Goal: Task Accomplishment & Management: Use online tool/utility

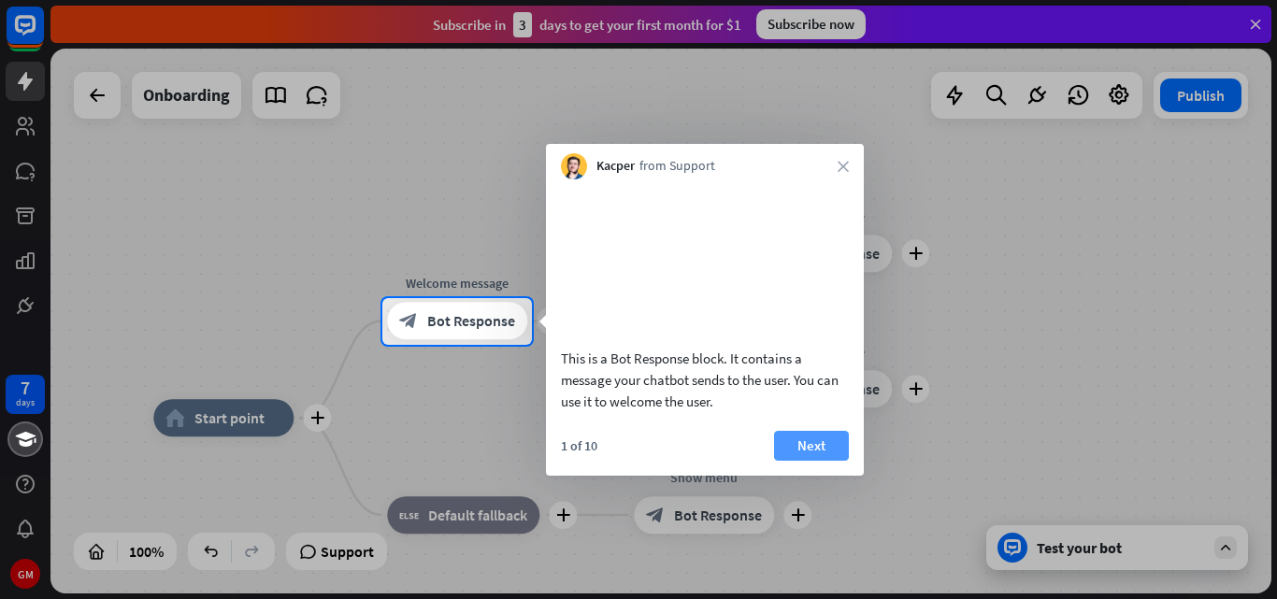
click at [794, 461] on button "Next" at bounding box center [811, 446] width 75 height 30
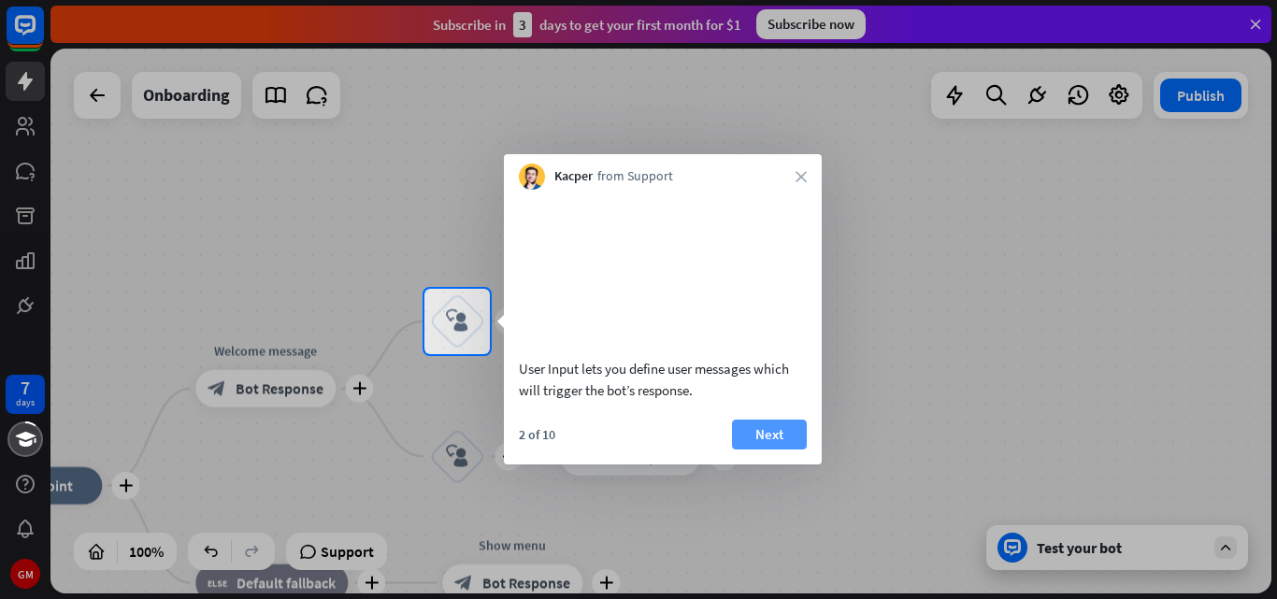
click at [784, 450] on button "Next" at bounding box center [769, 435] width 75 height 30
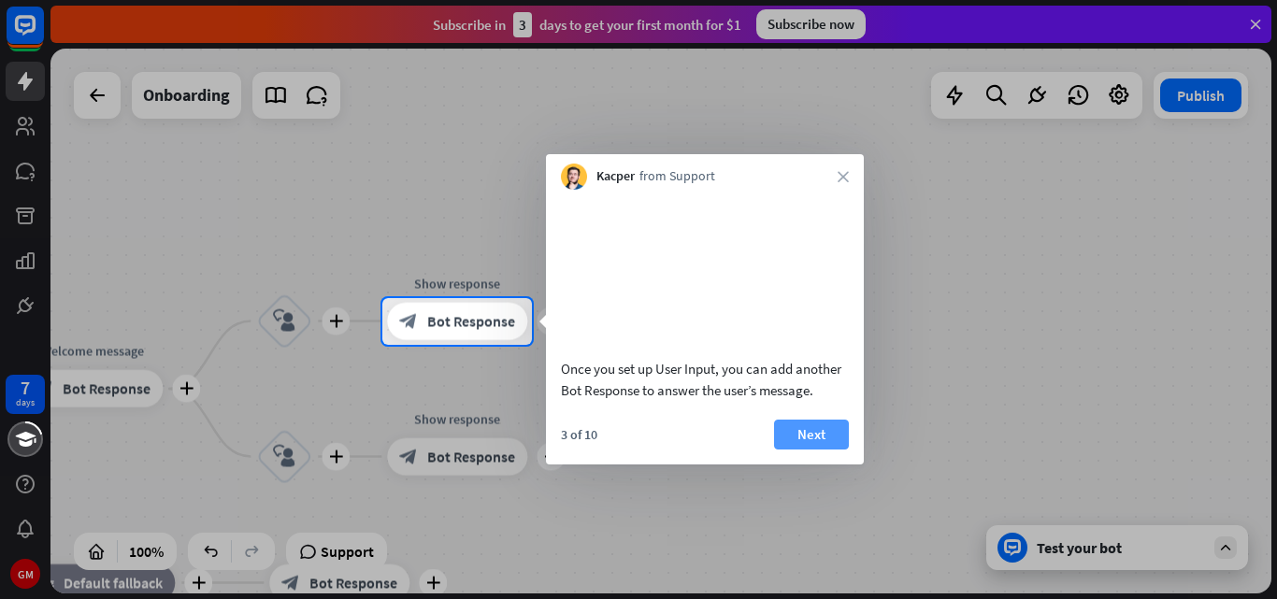
click at [806, 450] on button "Next" at bounding box center [811, 435] width 75 height 30
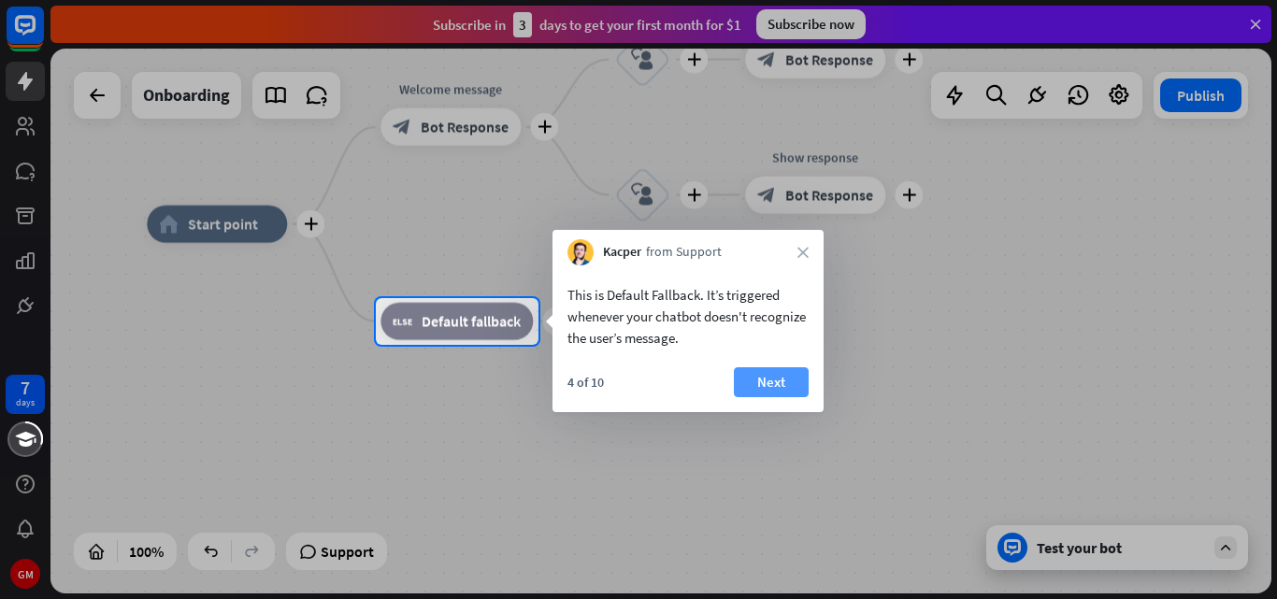
click at [775, 387] on button "Next" at bounding box center [771, 382] width 75 height 30
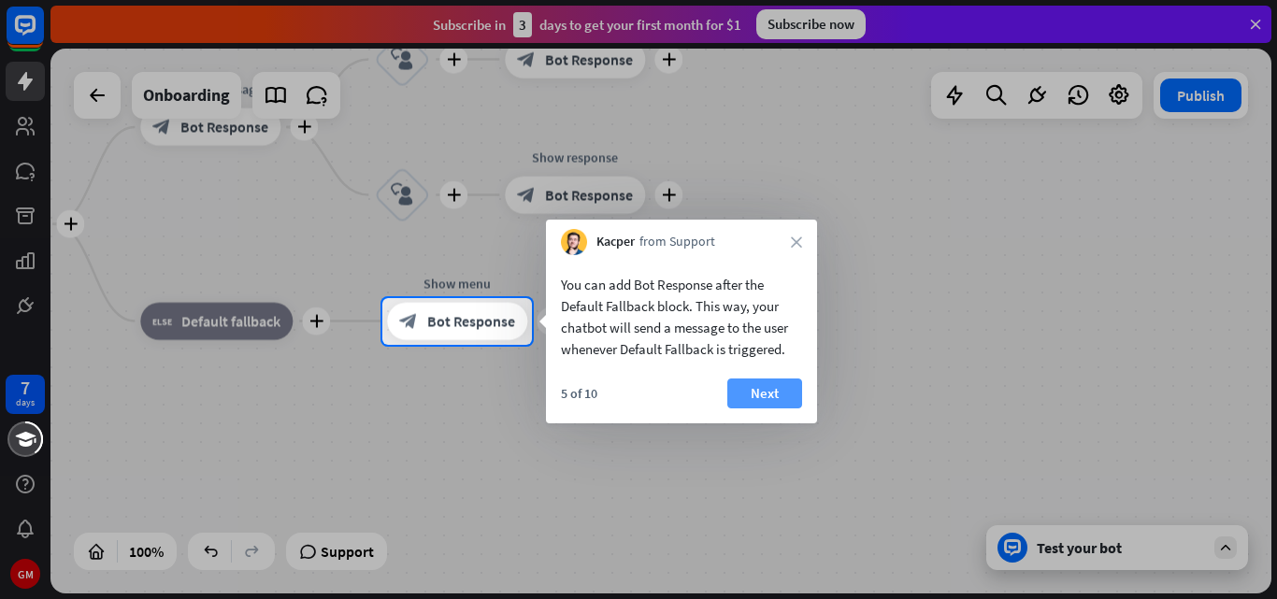
click at [767, 391] on button "Next" at bounding box center [764, 394] width 75 height 30
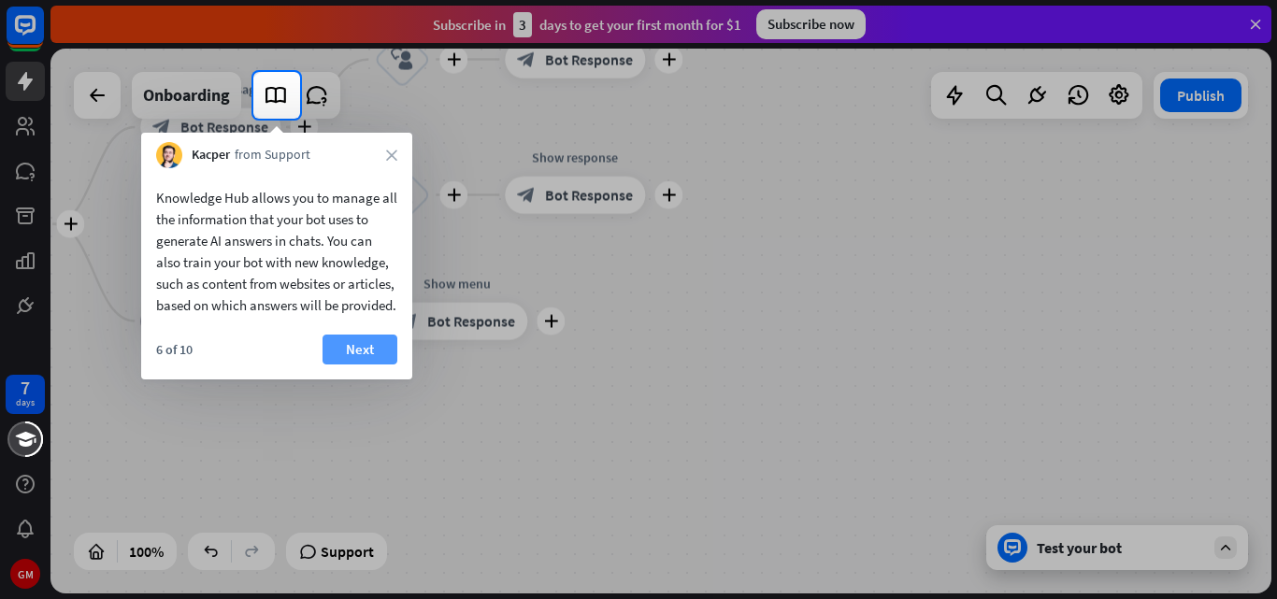
click at [370, 365] on button "Next" at bounding box center [360, 350] width 75 height 30
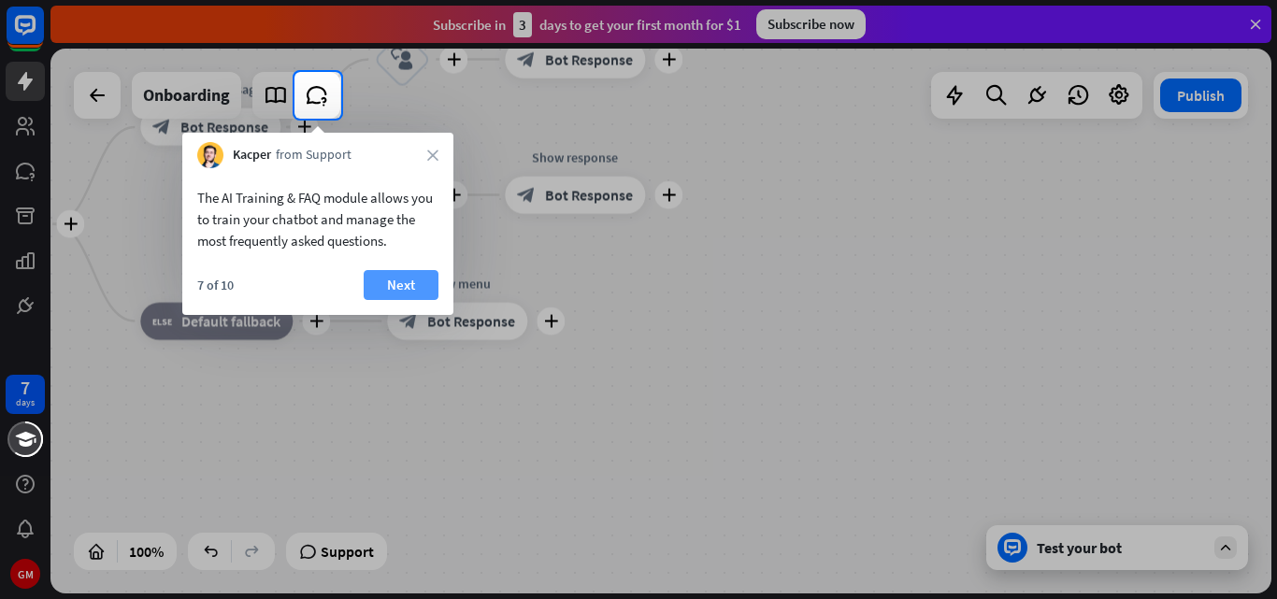
click at [405, 291] on button "Next" at bounding box center [401, 285] width 75 height 30
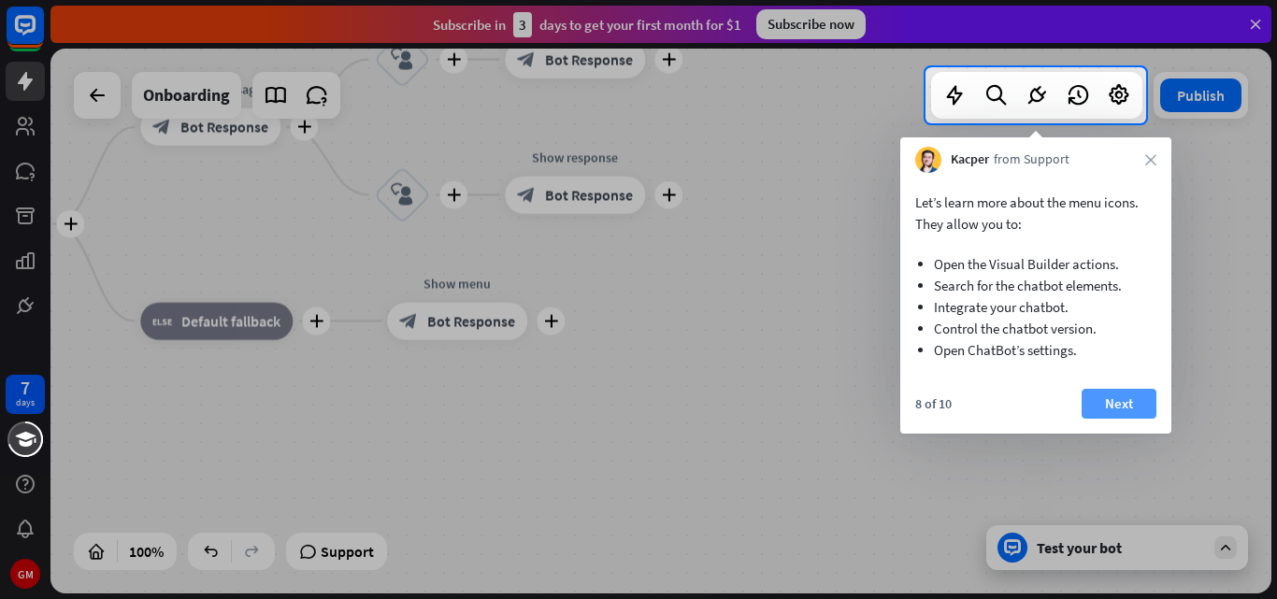
click at [1108, 404] on button "Next" at bounding box center [1119, 404] width 75 height 30
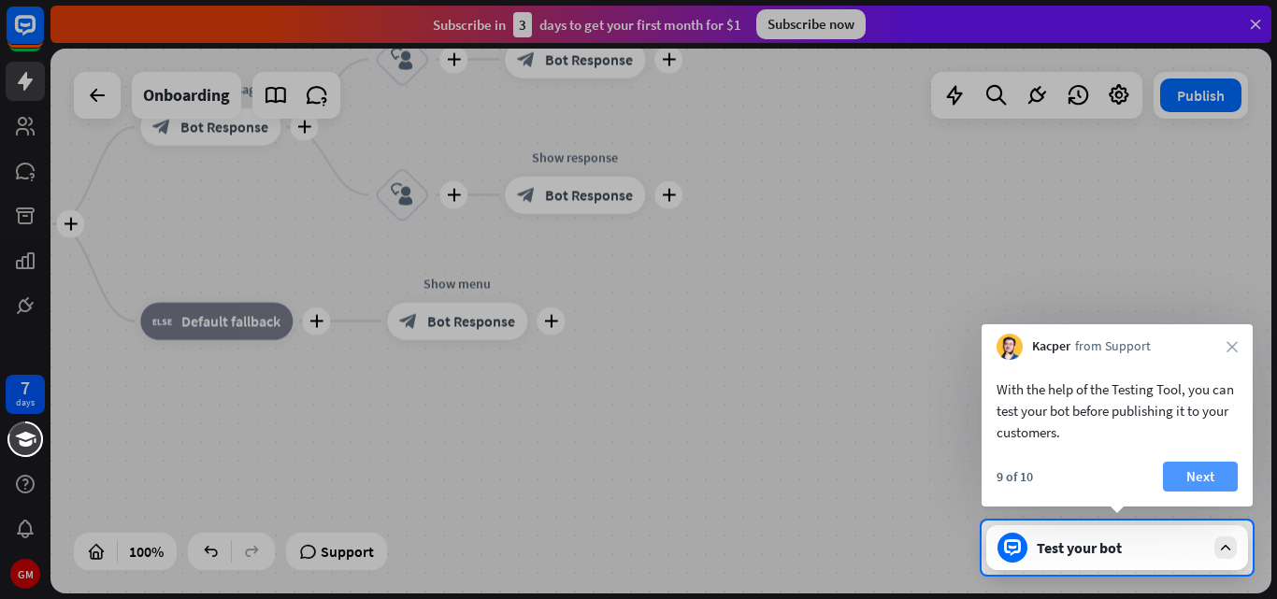
click at [1201, 473] on button "Next" at bounding box center [1200, 477] width 75 height 30
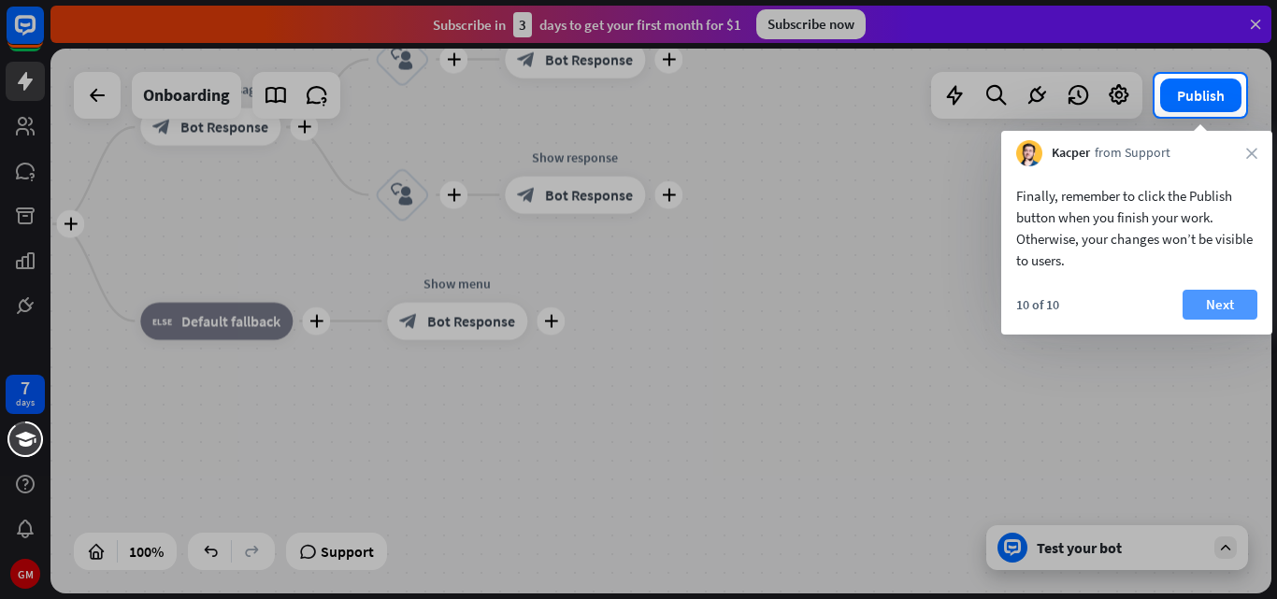
click at [1221, 302] on button "Next" at bounding box center [1220, 305] width 75 height 30
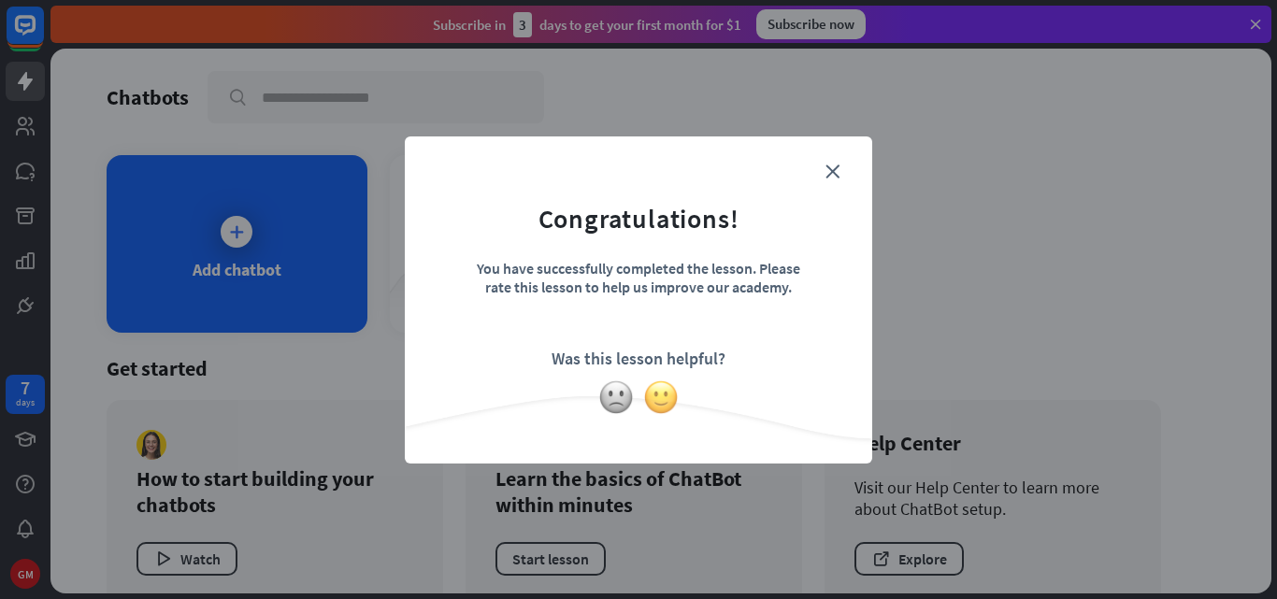
click at [661, 404] on img at bounding box center [661, 398] width 36 height 36
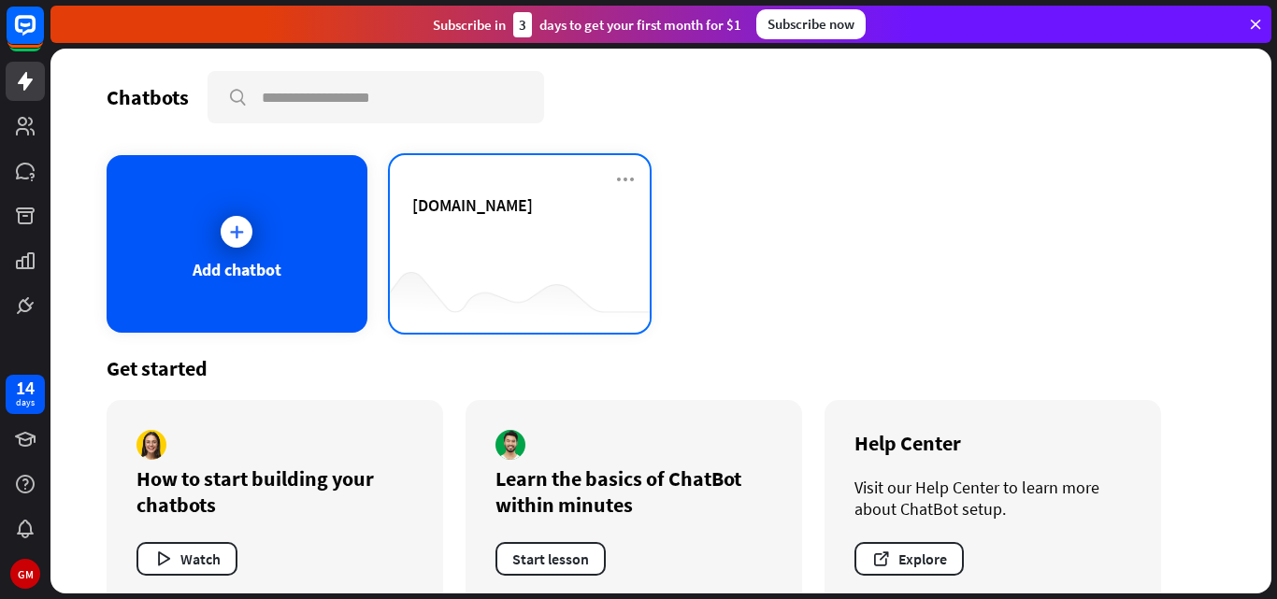
click at [522, 247] on div "[DOMAIN_NAME]" at bounding box center [520, 226] width 216 height 65
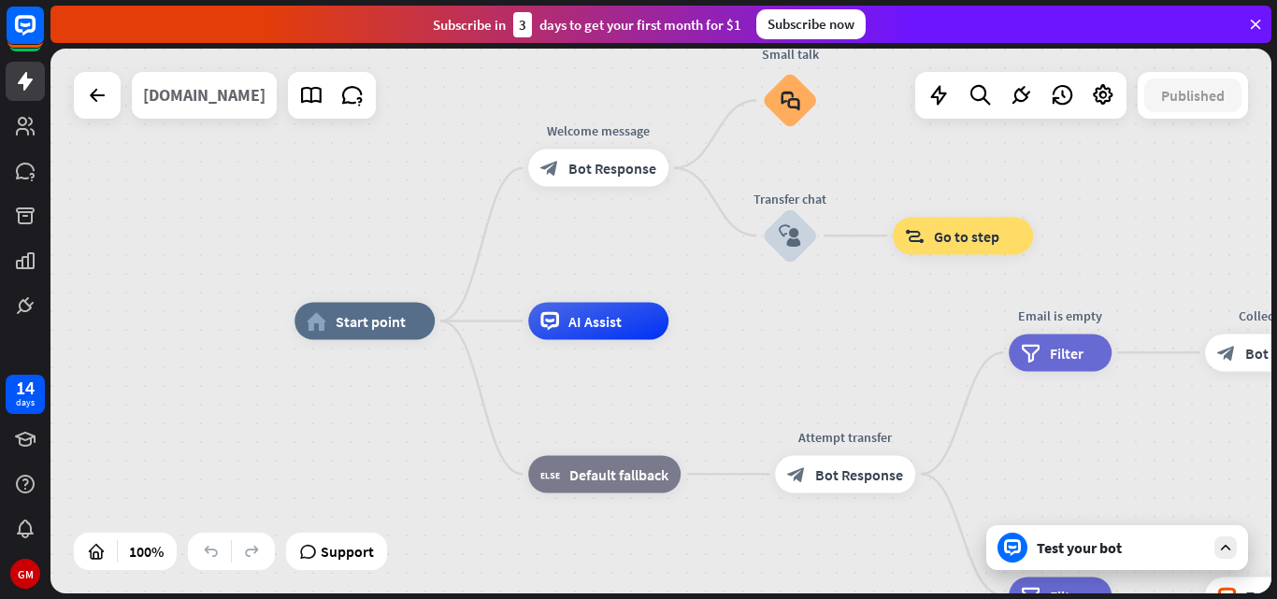
click at [164, 95] on div "[DOMAIN_NAME]" at bounding box center [204, 95] width 122 height 47
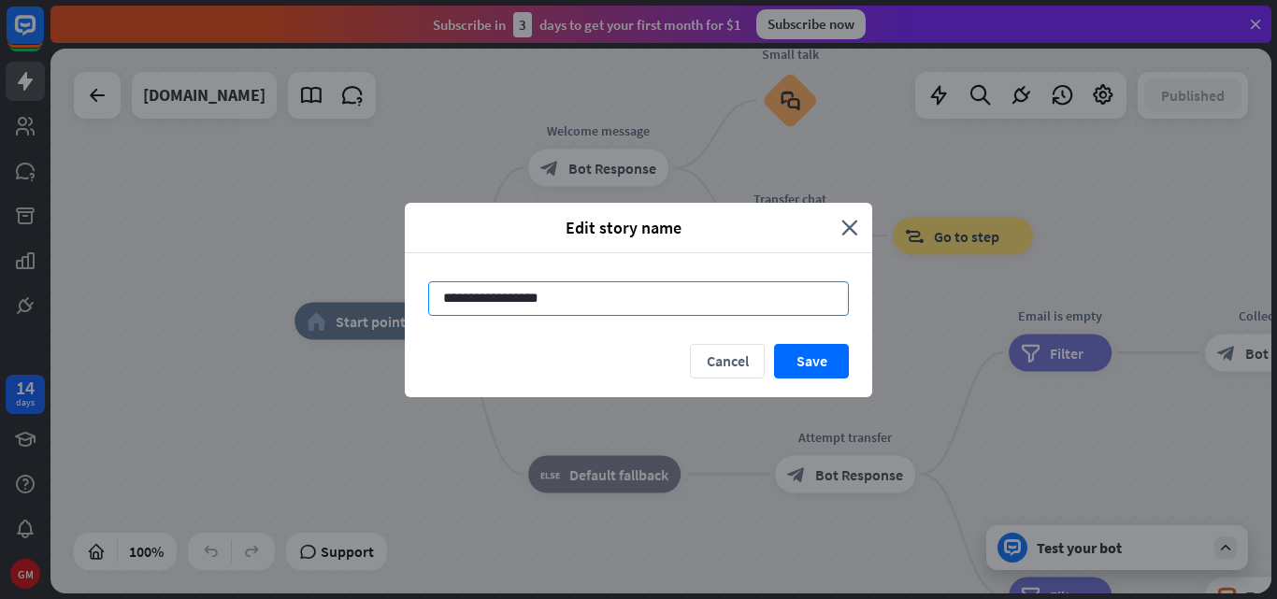
click at [443, 295] on input "**********" at bounding box center [638, 298] width 421 height 35
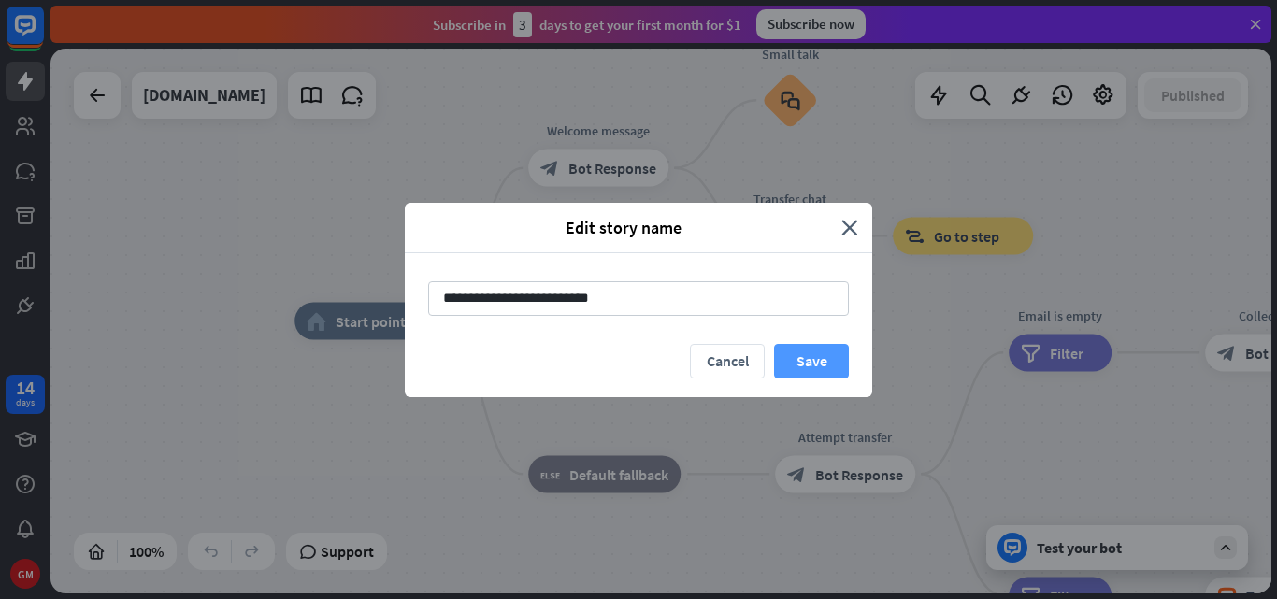
type input "**********"
click at [812, 366] on button "Save" at bounding box center [811, 361] width 75 height 35
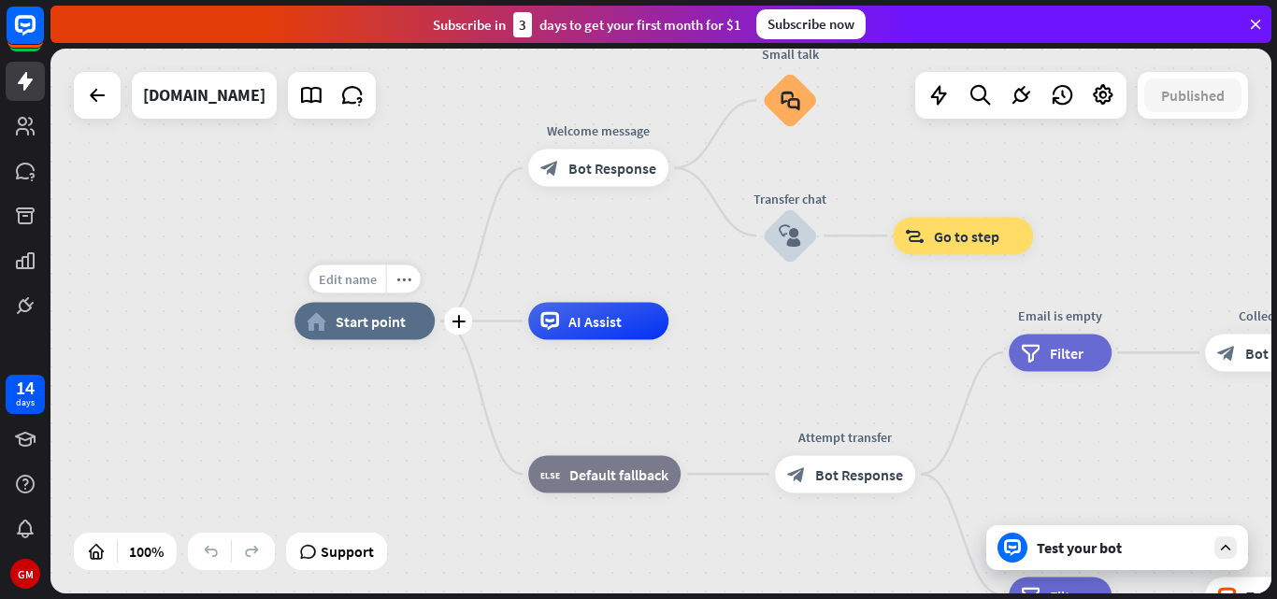
click at [352, 286] on span "Edit name" at bounding box center [348, 279] width 58 height 17
click at [228, 276] on div "home_2 Start point Welcome message block_bot_response Bot Response Small talk b…" at bounding box center [660, 321] width 1221 height 545
click at [668, 338] on div "Edit name more_horiz plus AI Assist" at bounding box center [598, 321] width 140 height 37
click at [691, 326] on icon "plus" at bounding box center [692, 321] width 14 height 13
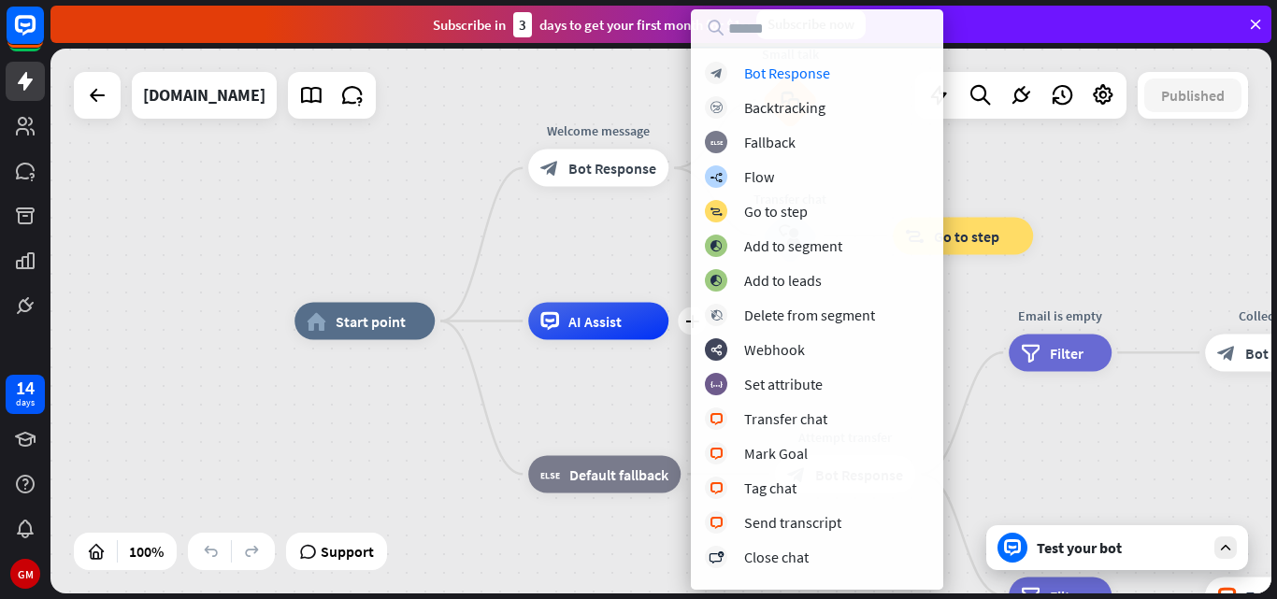
click at [483, 420] on div "home_2 Start point Welcome message block_bot_response Bot Response Small talk b…" at bounding box center [905, 594] width 1221 height 545
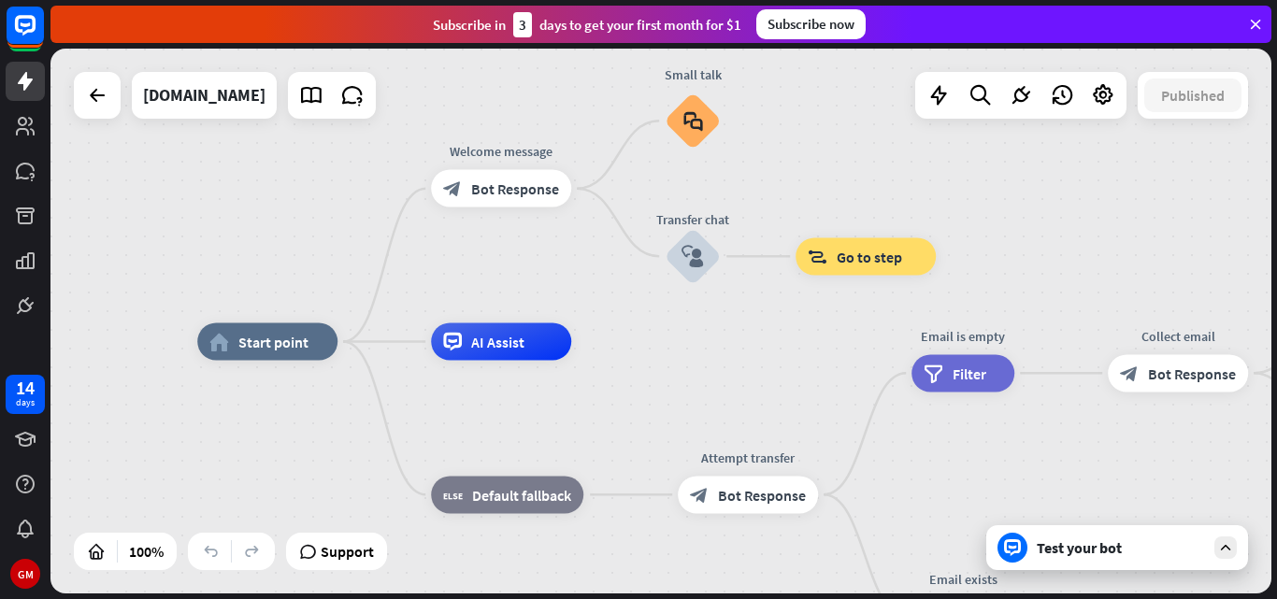
drag, startPoint x: 1005, startPoint y: 438, endPoint x: 904, endPoint y: 465, distance: 104.3
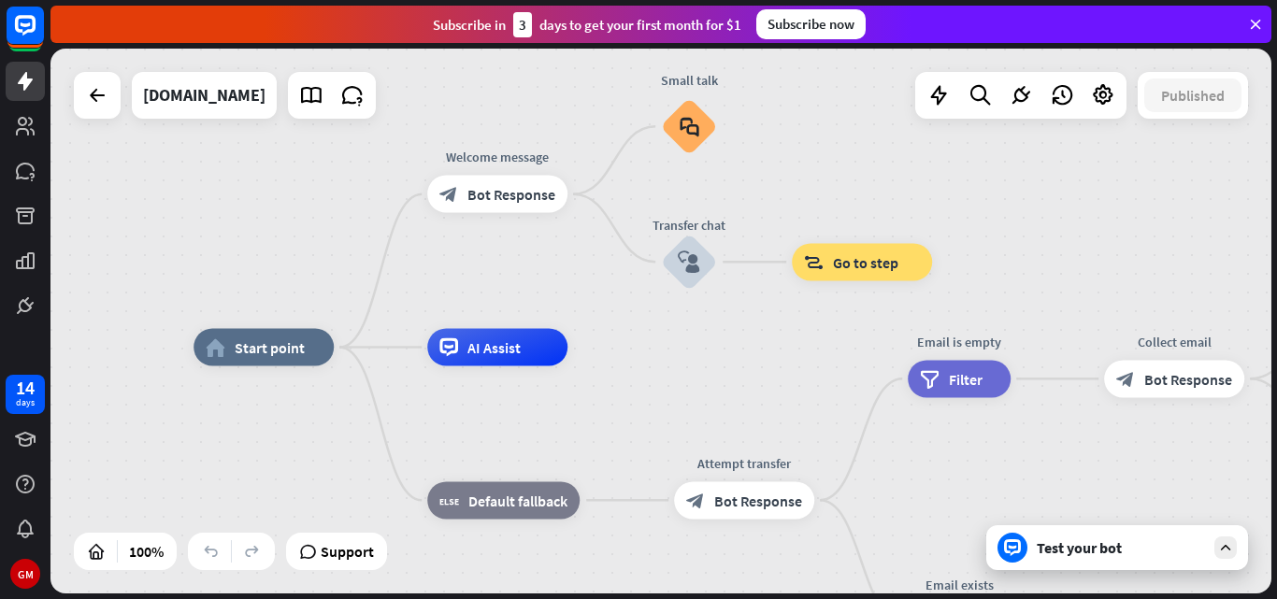
click at [1103, 553] on div "Test your bot" at bounding box center [1121, 548] width 168 height 19
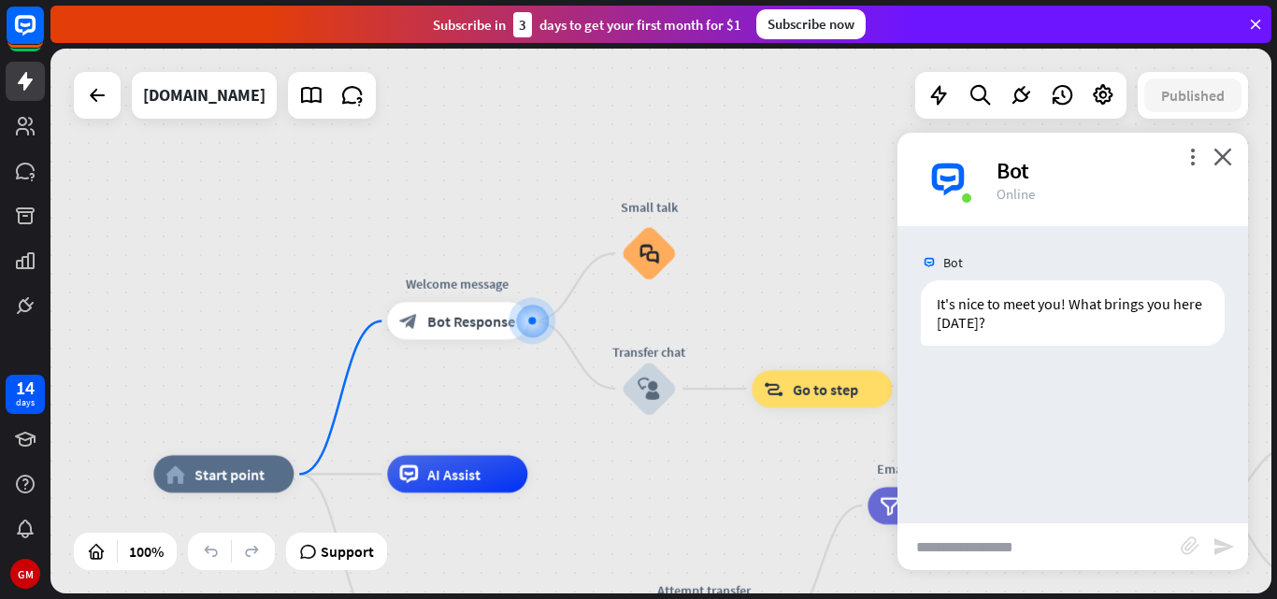
click at [1003, 551] on input "text" at bounding box center [1039, 547] width 283 height 47
type input "**********"
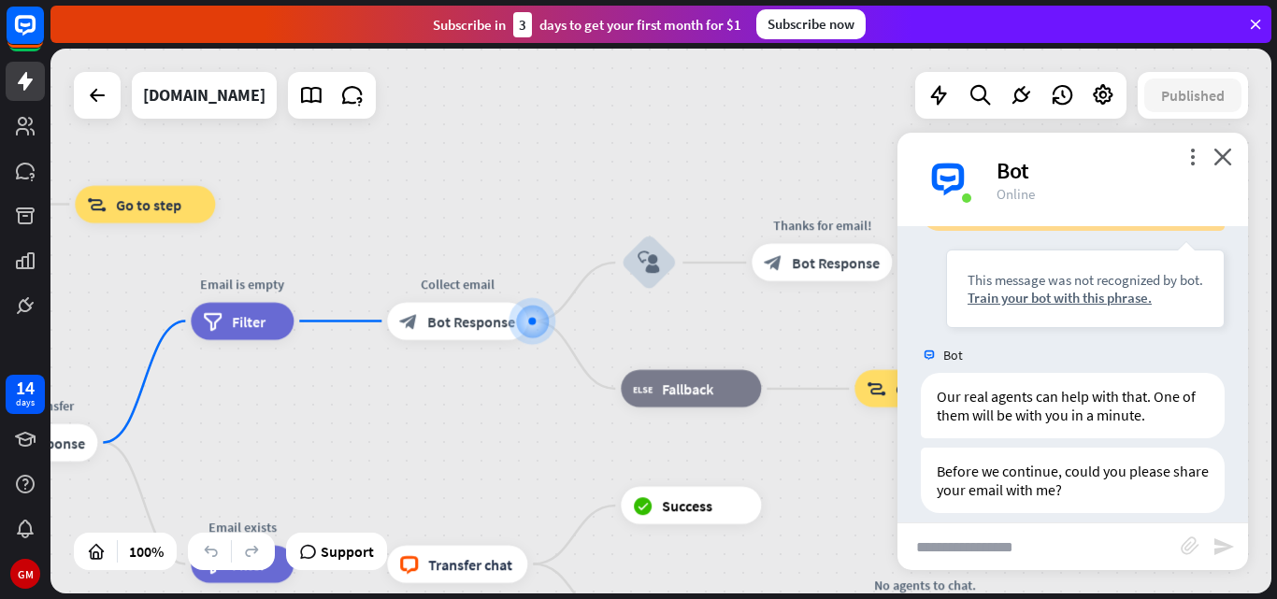
scroll to position [244, 0]
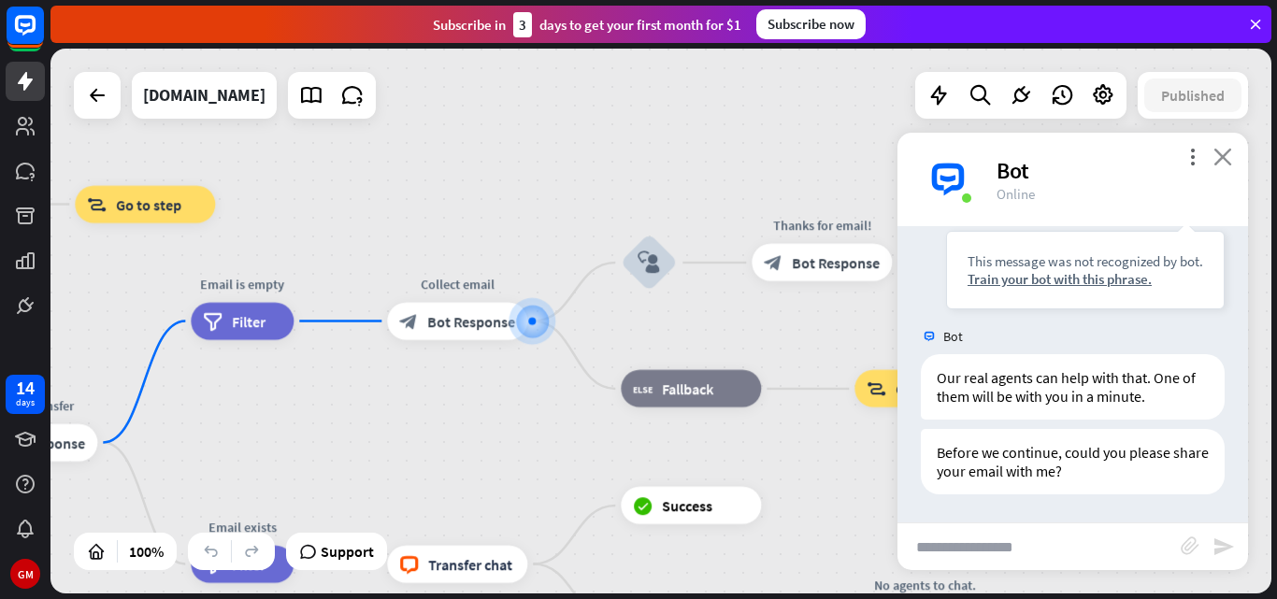
click at [1229, 160] on icon "close" at bounding box center [1223, 157] width 19 height 18
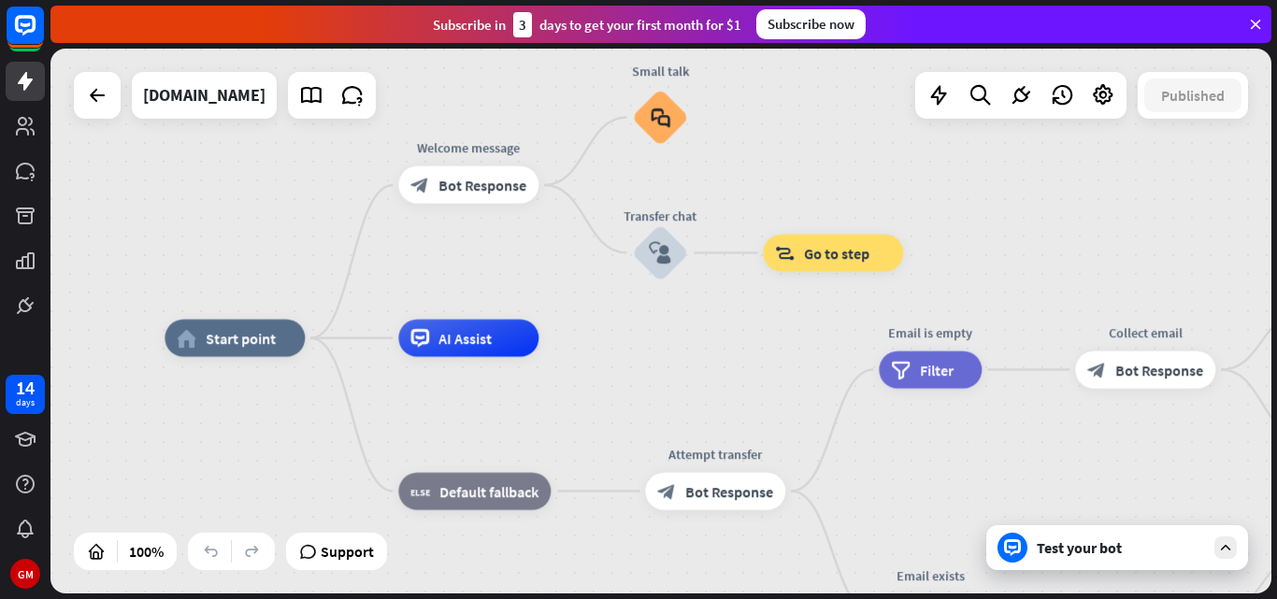
drag, startPoint x: 414, startPoint y: 406, endPoint x: 1102, endPoint y: 453, distance: 689.8
click at [245, 302] on span "Edit name" at bounding box center [218, 295] width 58 height 17
click at [273, 422] on div "home_2 Start point Welcome message block_bot_response Bot Response Small talk b…" at bounding box center [775, 610] width 1221 height 545
click at [1095, 106] on icon at bounding box center [1103, 95] width 24 height 24
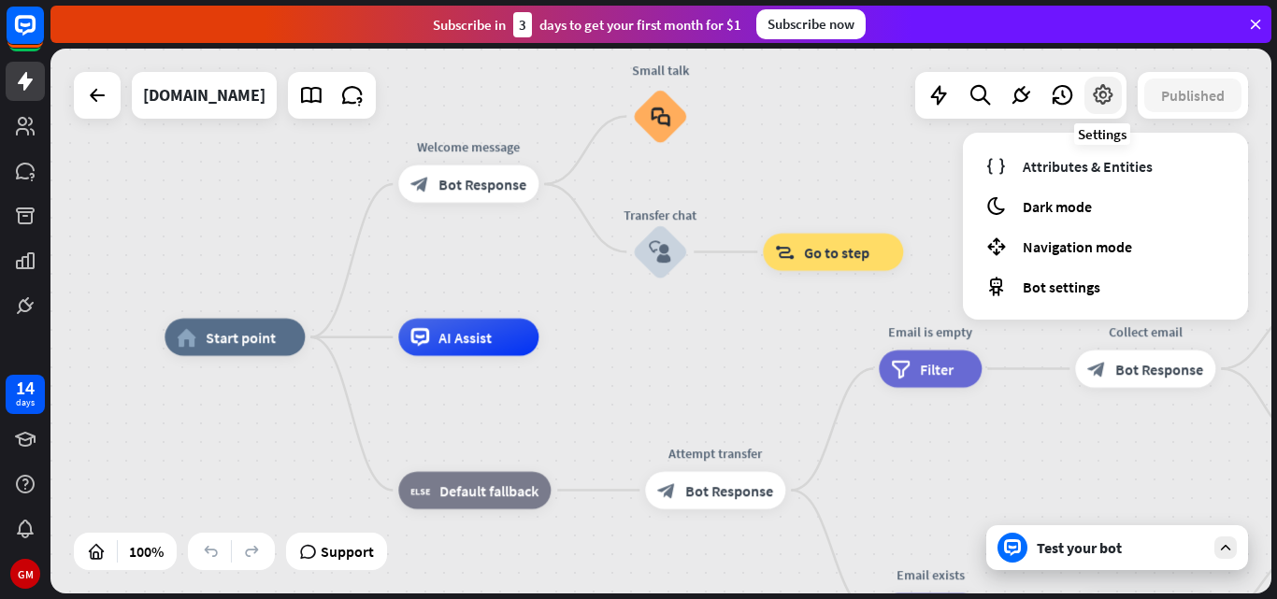
click at [1114, 97] on icon at bounding box center [1103, 95] width 24 height 24
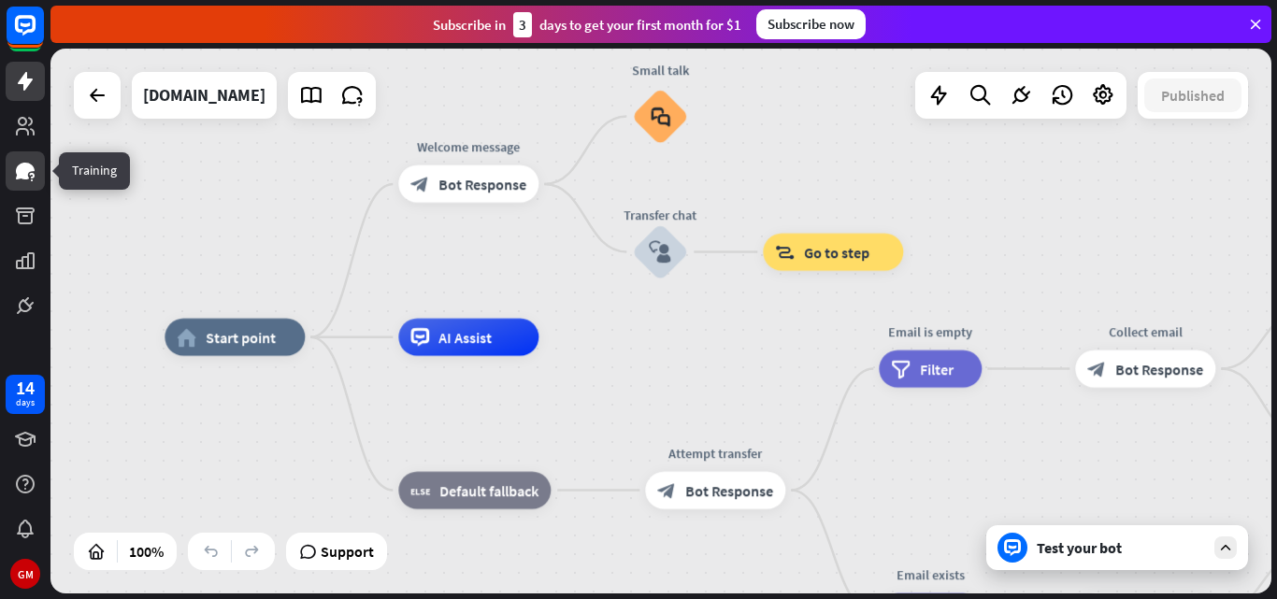
click at [22, 177] on icon at bounding box center [25, 171] width 19 height 17
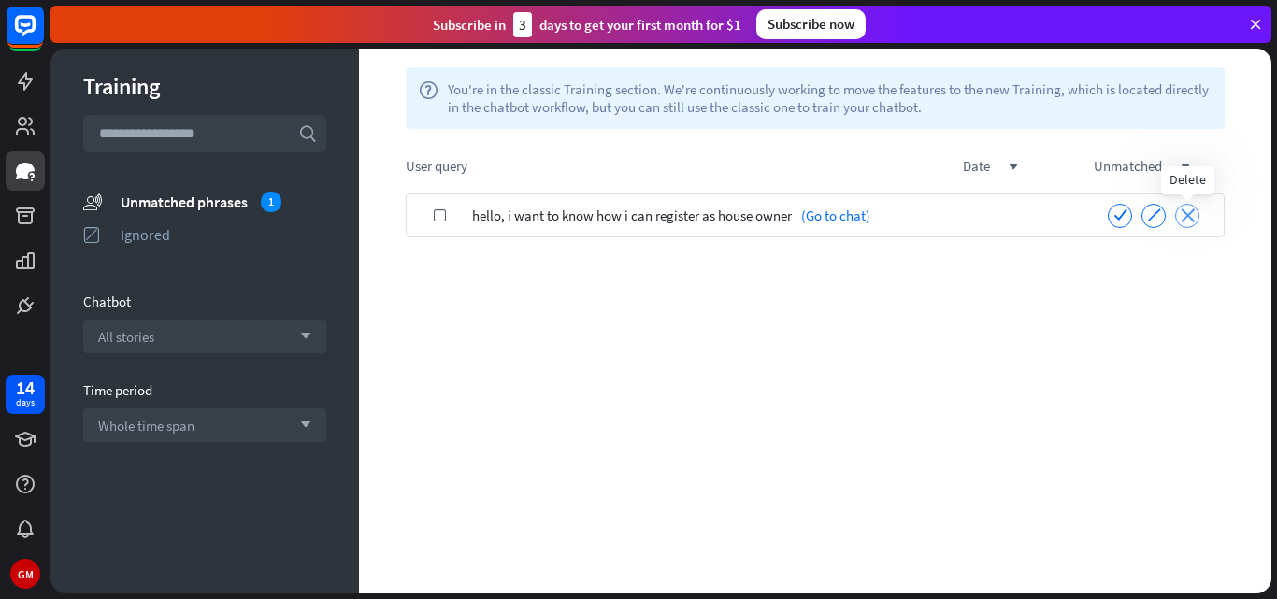
click at [1188, 217] on icon "close" at bounding box center [1188, 215] width 14 height 14
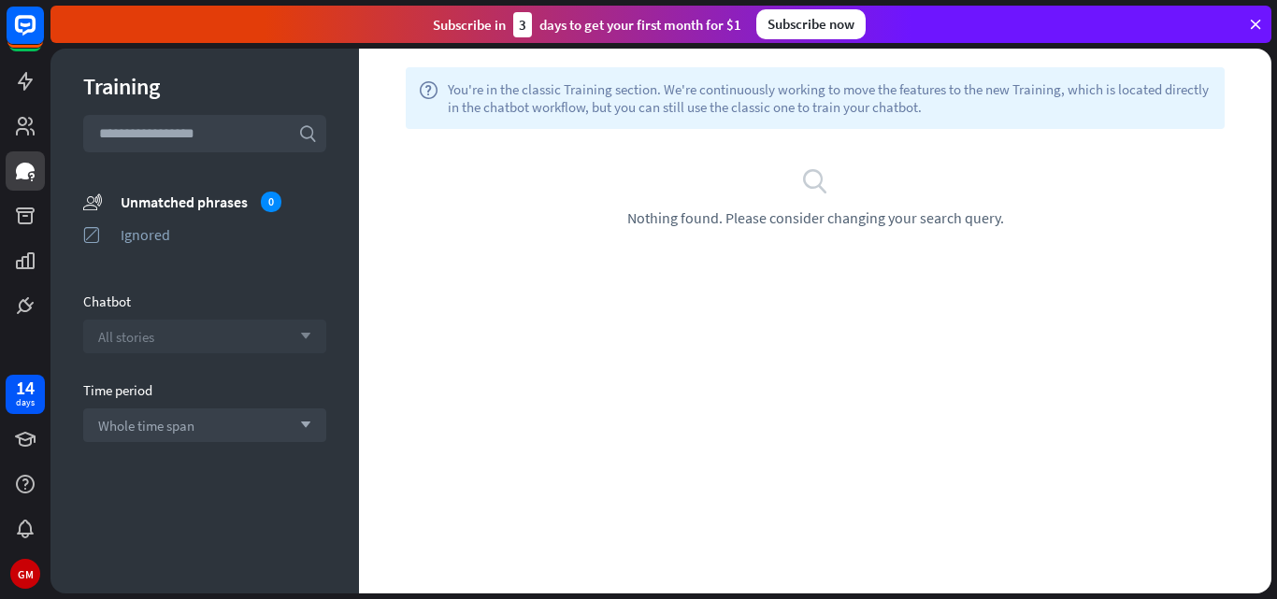
click at [298, 339] on icon "arrow_down" at bounding box center [301, 336] width 21 height 11
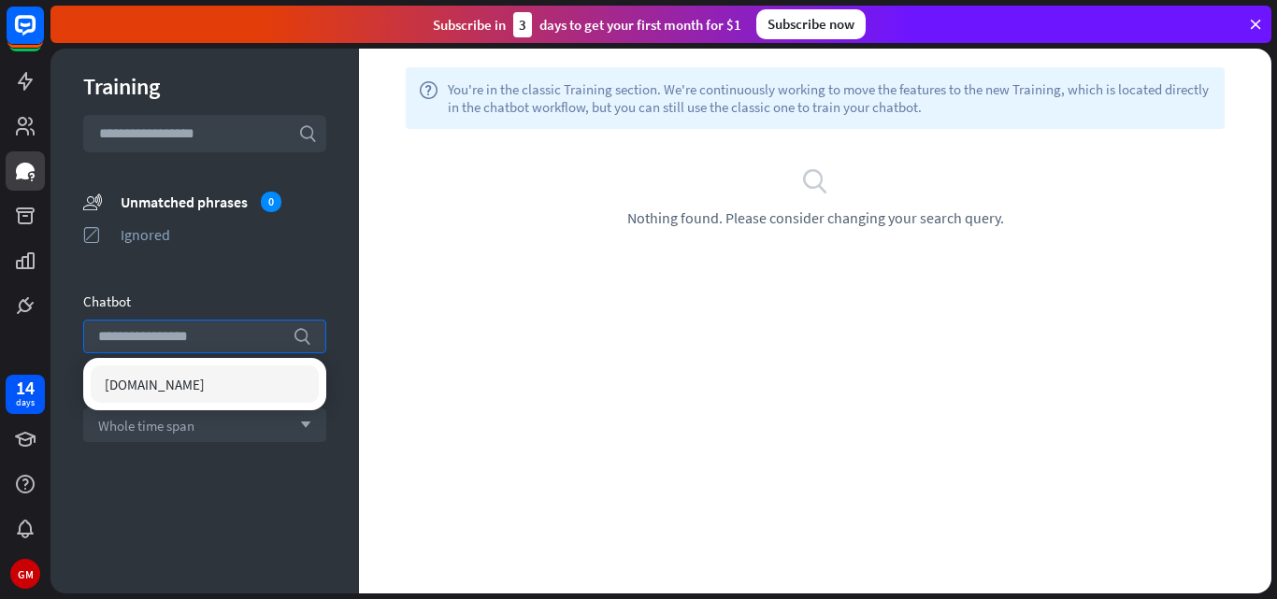
click at [205, 382] on span "[DOMAIN_NAME]" at bounding box center [155, 385] width 100 height 18
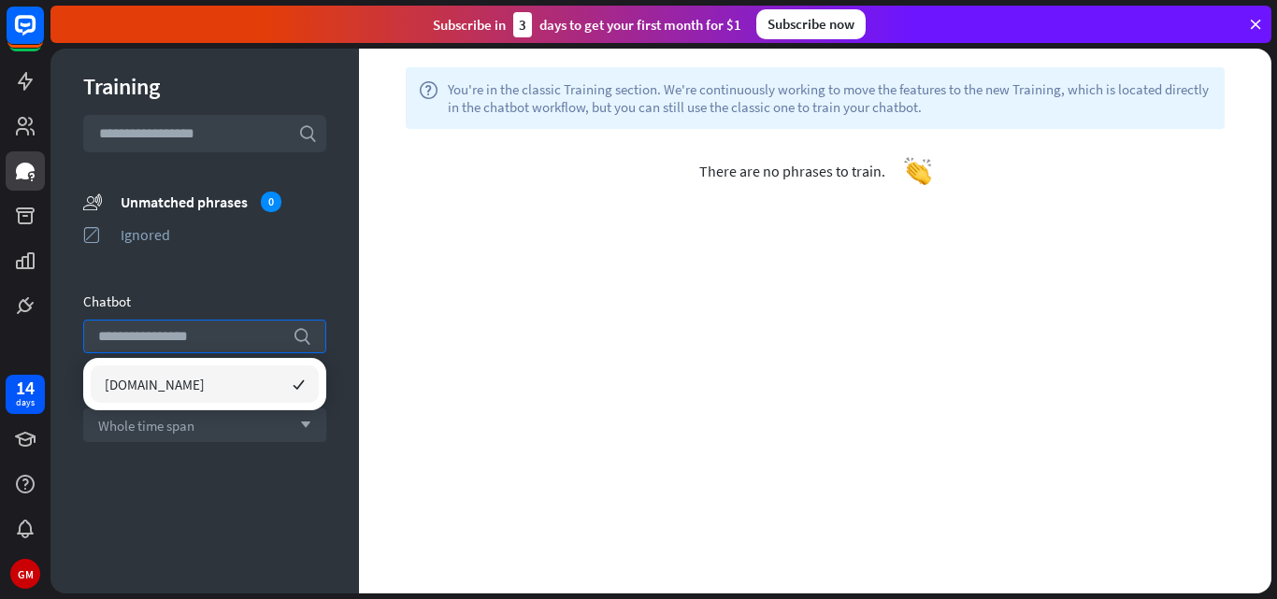
click at [323, 275] on div "Training search unmatched_phrases Unmatched phrases 0 ignored Ignored Chatbot s…" at bounding box center [204, 321] width 309 height 545
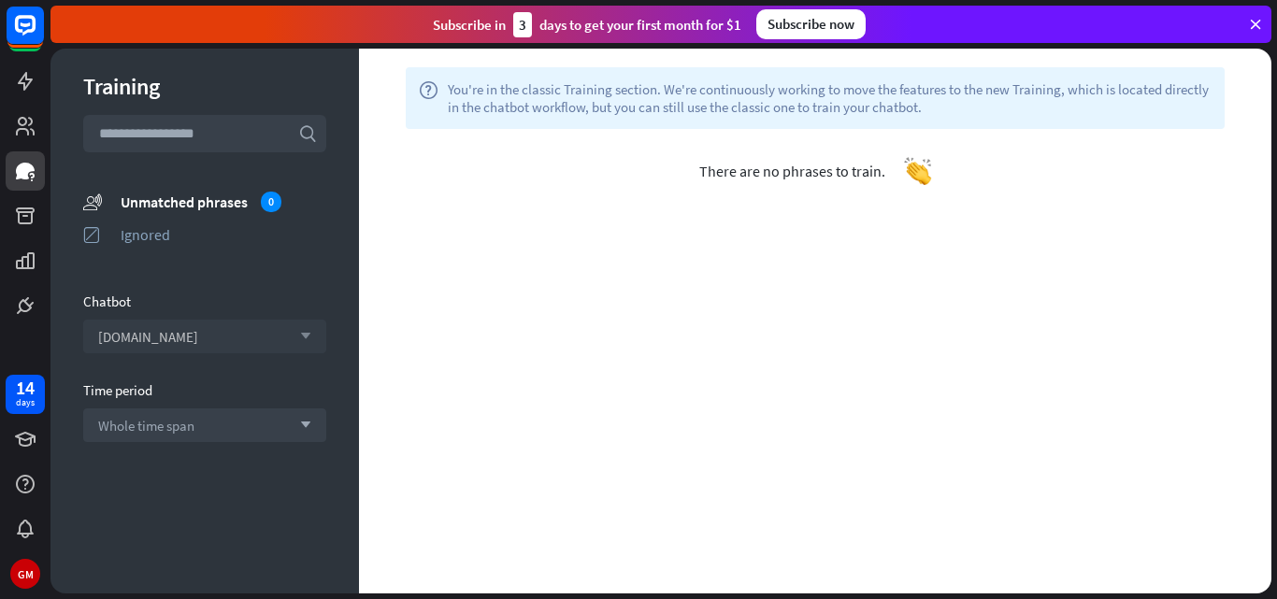
click at [243, 324] on div "[DOMAIN_NAME] arrow_down" at bounding box center [204, 337] width 243 height 34
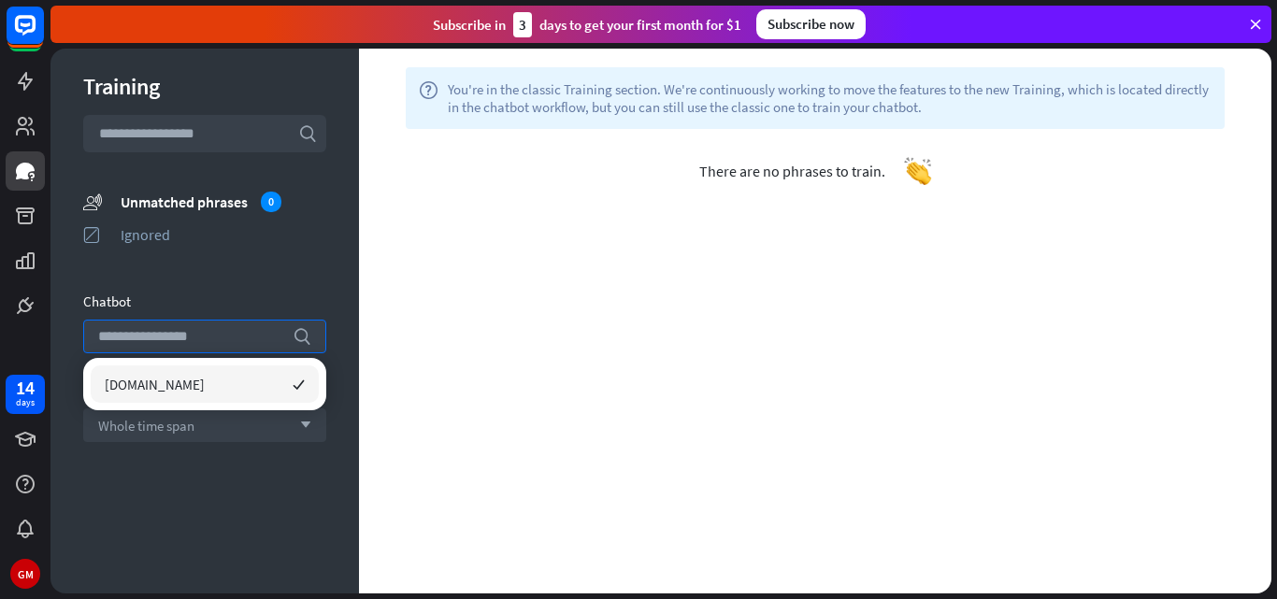
click at [205, 376] on span "[DOMAIN_NAME]" at bounding box center [155, 385] width 100 height 18
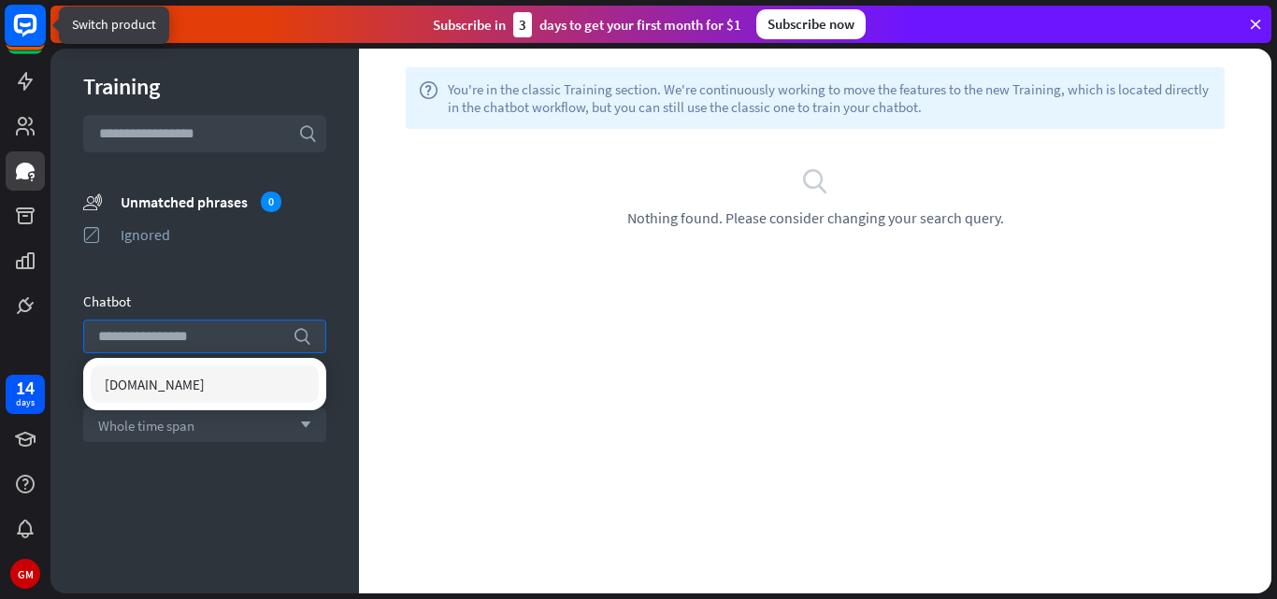
click at [28, 23] on icon at bounding box center [25, 24] width 11 height 5
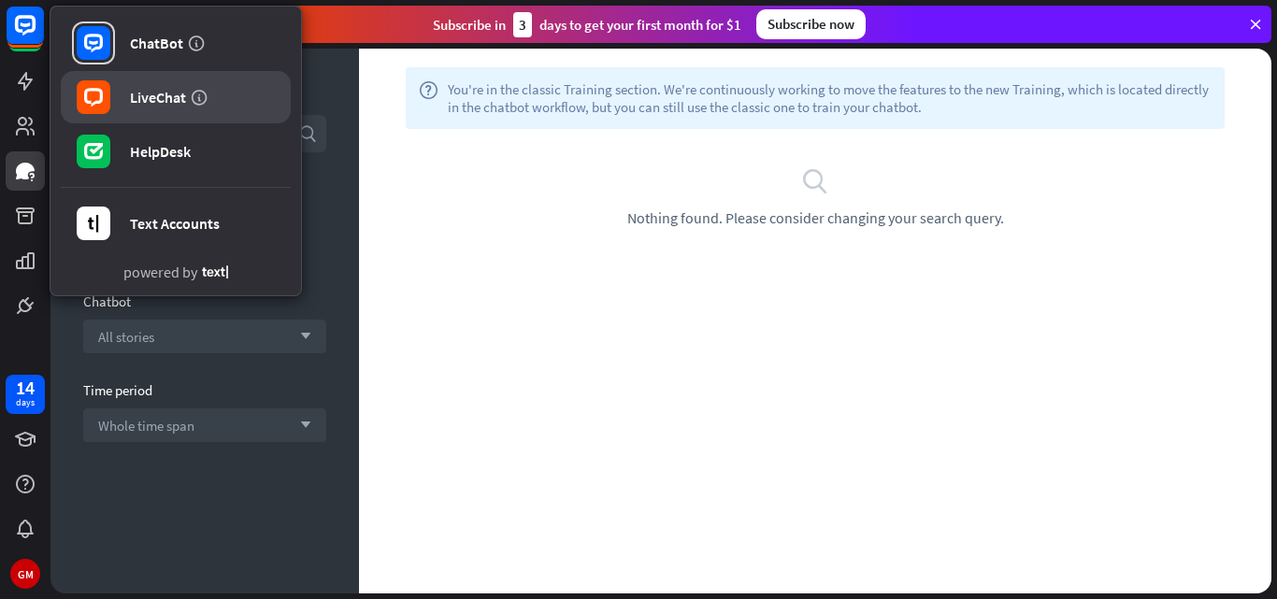
click at [137, 102] on div "LiveChat" at bounding box center [158, 97] width 56 height 19
